Goal: Task Accomplishment & Management: Manage account settings

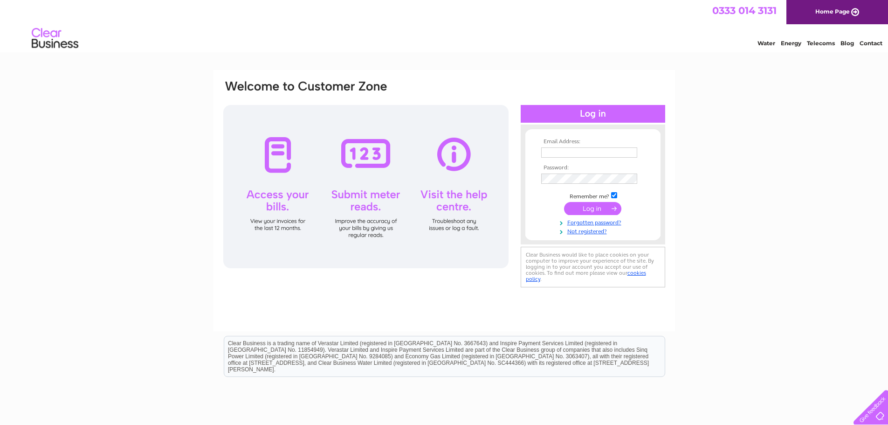
type input "[EMAIL_ADDRESS][DOMAIN_NAME]"
click at [596, 209] on input "submit" at bounding box center [592, 208] width 57 height 13
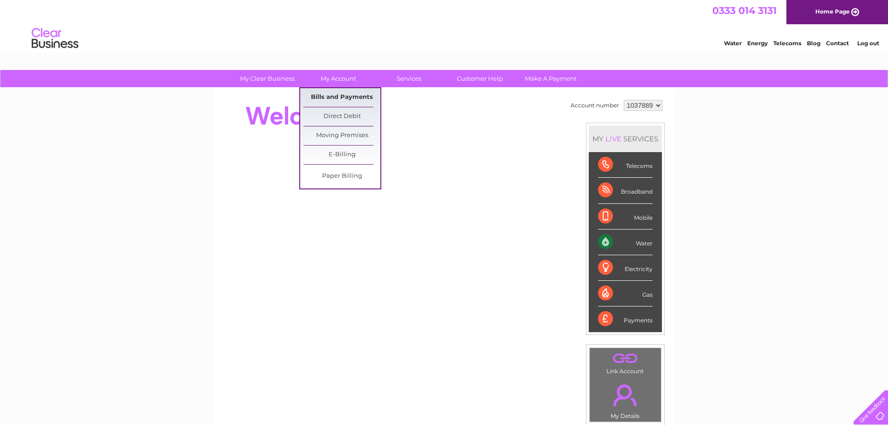
click at [343, 96] on link "Bills and Payments" at bounding box center [342, 97] width 77 height 19
click at [341, 94] on link "Bills and Payments" at bounding box center [342, 97] width 77 height 19
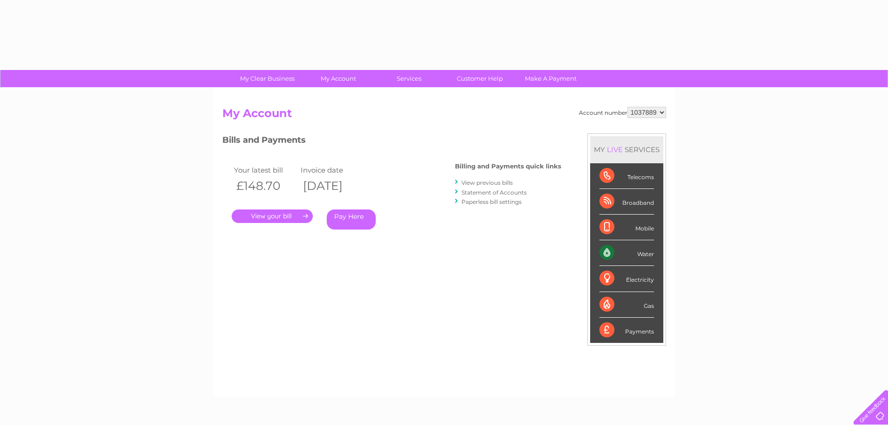
click at [284, 215] on link "." at bounding box center [272, 216] width 81 height 14
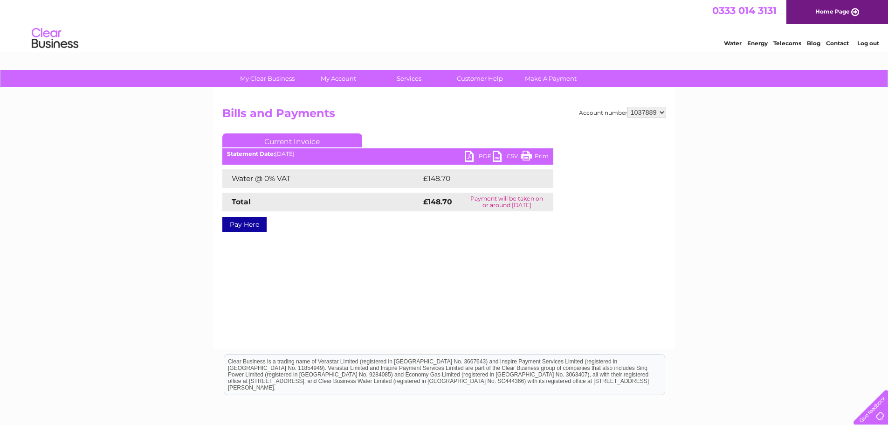
click at [471, 157] on link "PDF" at bounding box center [479, 158] width 28 height 14
